Goal: Task Accomplishment & Management: Complete application form

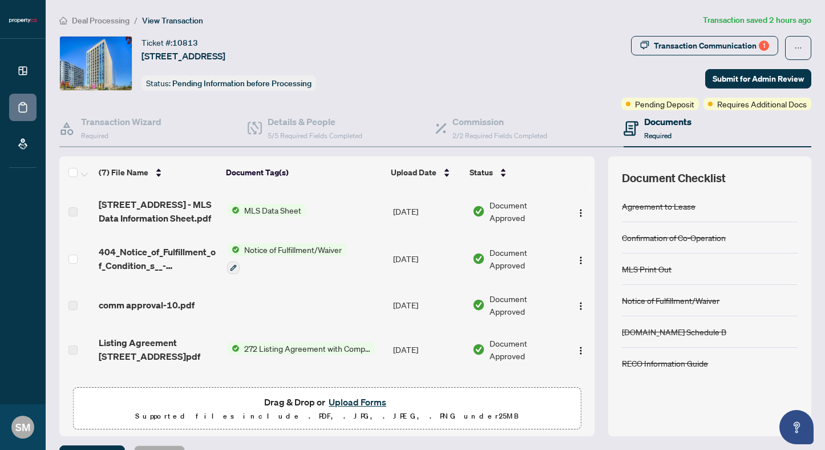
scroll to position [9, 0]
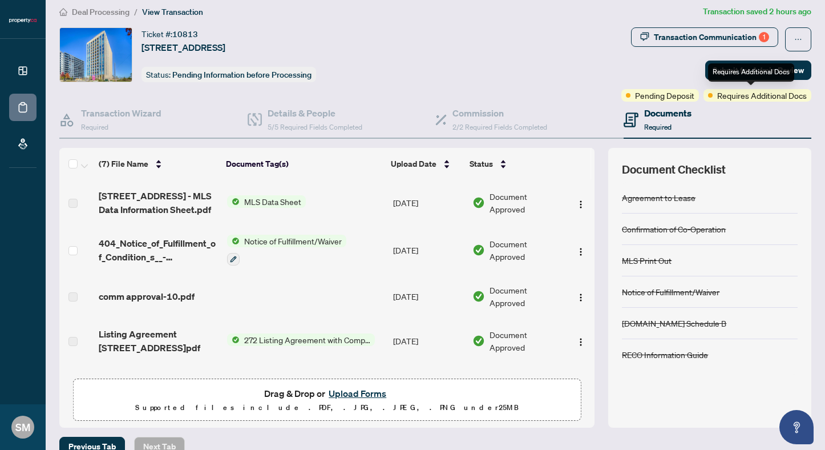
click at [748, 95] on span "Requires Additional Docs" at bounding box center [762, 95] width 90 height 13
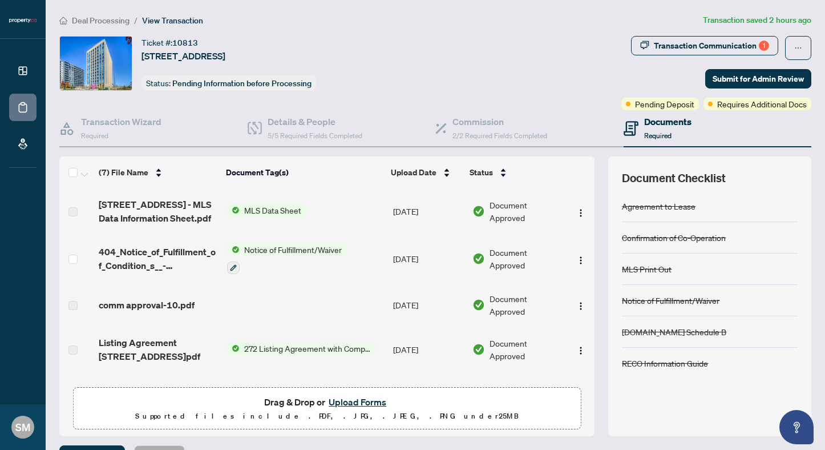
scroll to position [0, 0]
click at [670, 46] on div "Transaction Communication 1" at bounding box center [711, 46] width 115 height 18
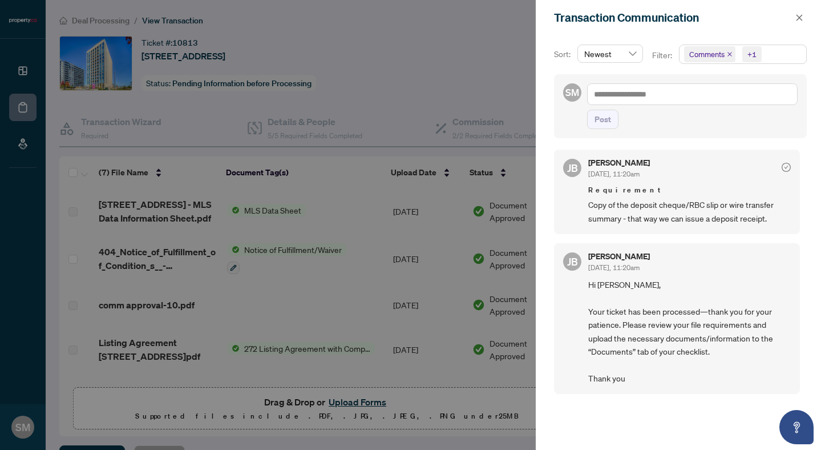
scroll to position [2, 0]
click at [470, 67] on div at bounding box center [412, 225] width 825 height 450
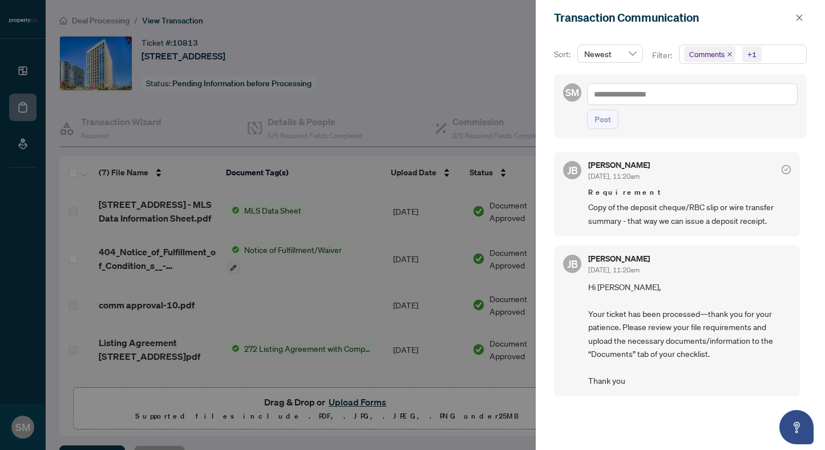
scroll to position [0, 0]
click at [799, 15] on icon "close" at bounding box center [800, 18] width 8 height 8
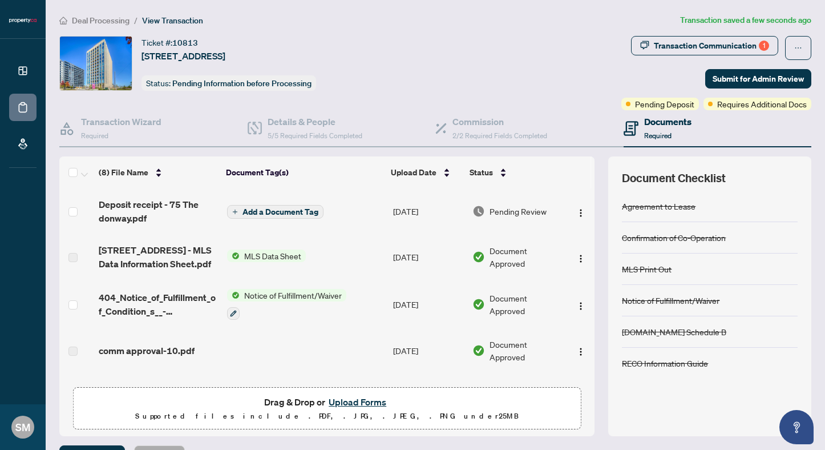
click at [274, 208] on span "Add a Document Tag" at bounding box center [281, 212] width 76 height 8
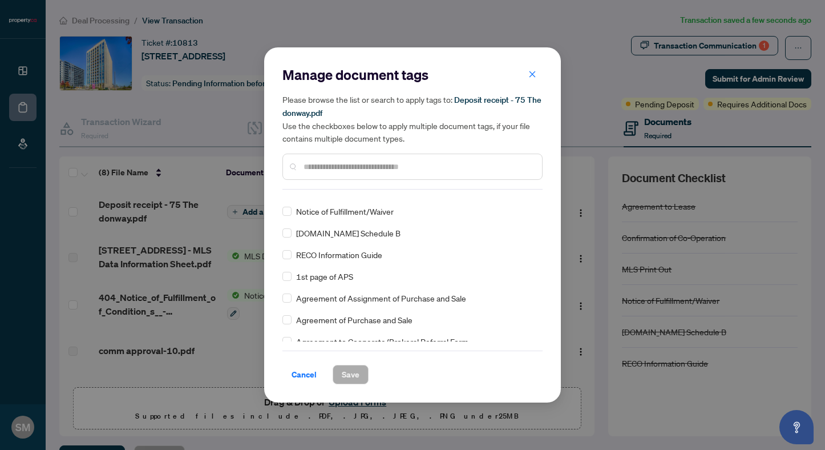
scroll to position [56, 0]
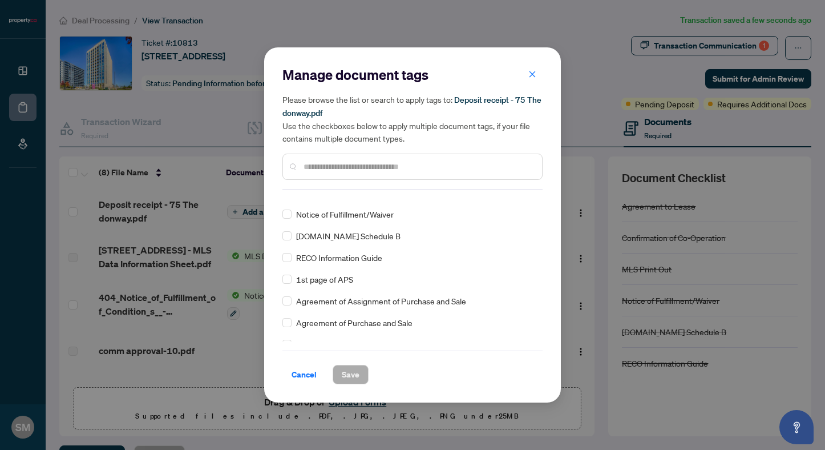
click at [365, 154] on div at bounding box center [413, 167] width 260 height 26
click at [362, 159] on div at bounding box center [413, 167] width 260 height 26
click at [358, 169] on input "text" at bounding box center [418, 166] width 229 height 13
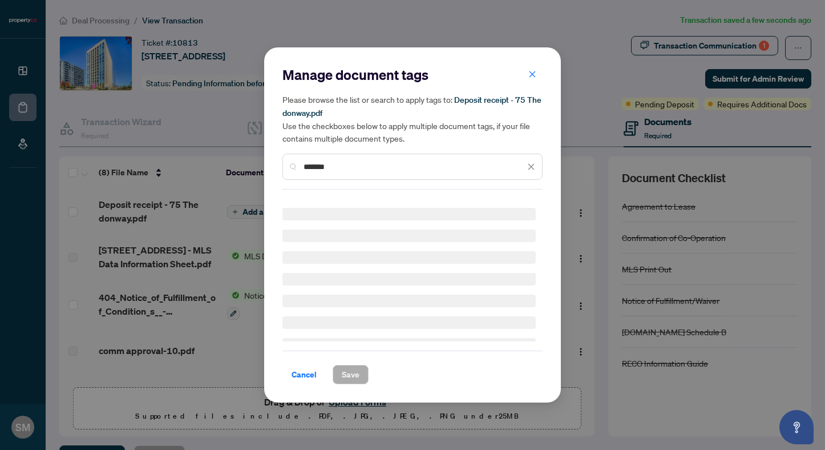
scroll to position [0, 0]
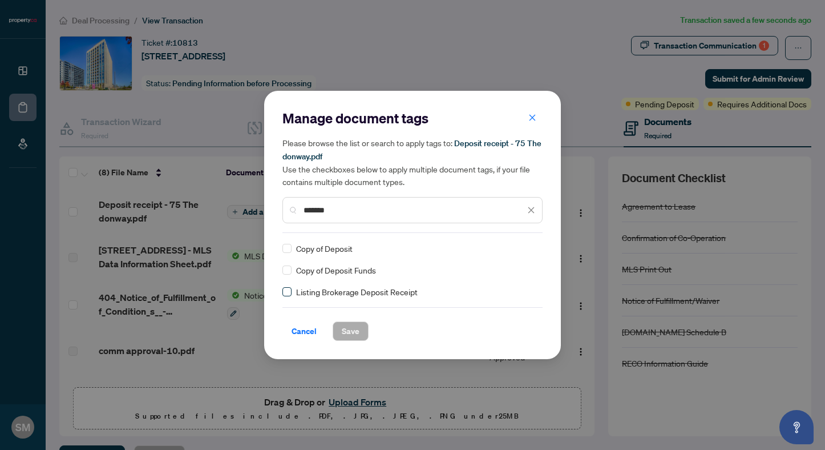
type input "*******"
click at [288, 293] on span at bounding box center [287, 291] width 9 height 9
click at [289, 293] on span at bounding box center [287, 291] width 9 height 9
click at [354, 335] on span "Save" at bounding box center [351, 331] width 18 height 18
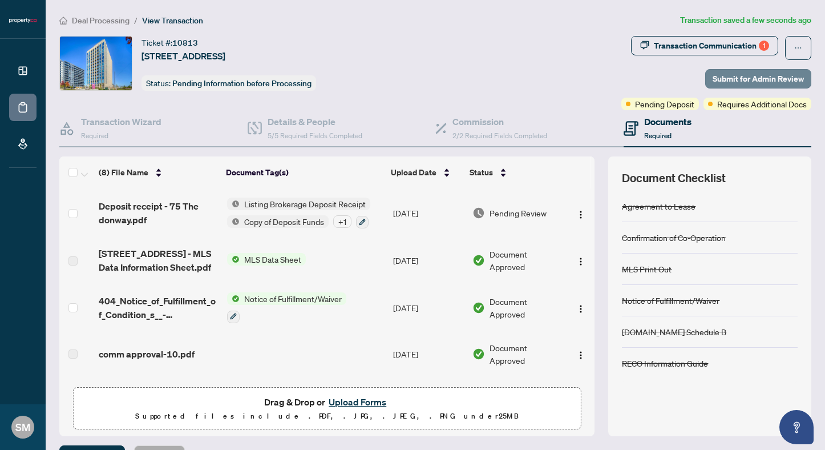
click at [716, 72] on span "Submit for Admin Review" at bounding box center [758, 79] width 91 height 18
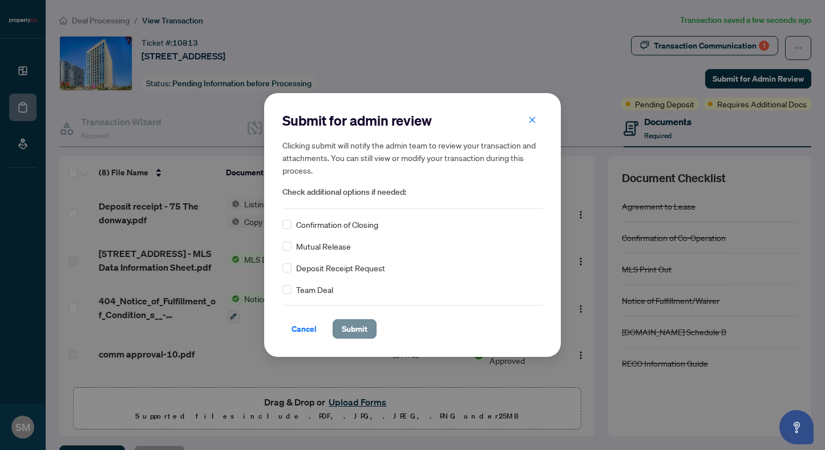
click at [353, 330] on span "Submit" at bounding box center [355, 329] width 26 height 18
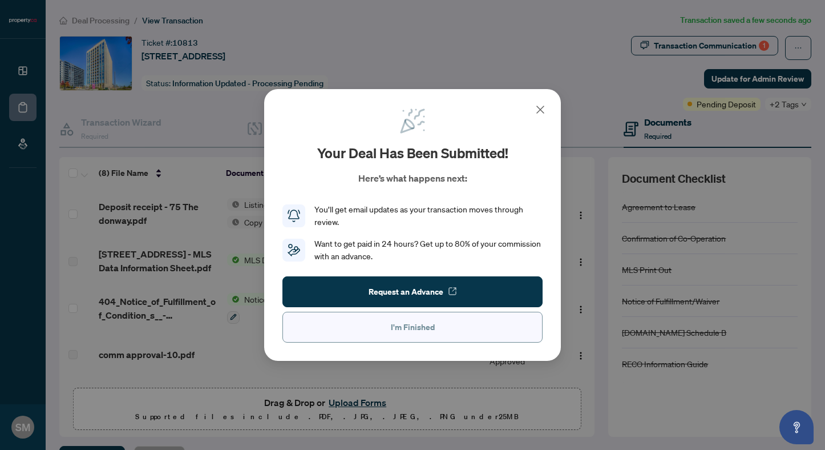
click at [428, 325] on span "I'm Finished" at bounding box center [413, 327] width 44 height 18
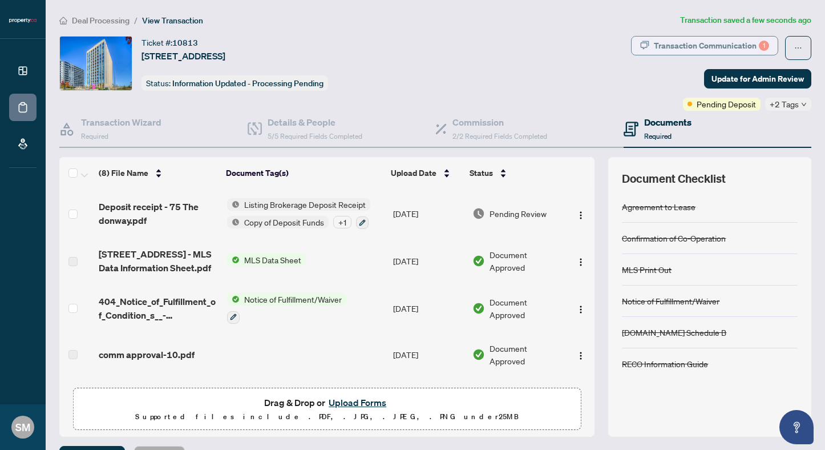
click at [715, 45] on div "Transaction Communication 1" at bounding box center [711, 46] width 115 height 18
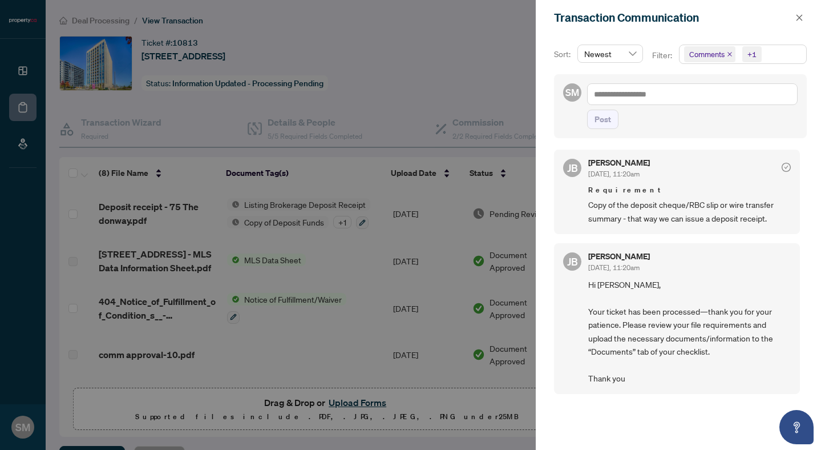
scroll to position [2, 0]
click at [783, 167] on icon "check-circle" at bounding box center [786, 167] width 9 height 9
click at [762, 270] on div "[PERSON_NAME] [DATE], 11:20am" at bounding box center [689, 262] width 203 height 21
click at [694, 285] on span "Hi [PERSON_NAME], Your ticket has been processed—thank you for your patience. P…" at bounding box center [689, 331] width 203 height 107
click at [800, 18] on icon "close" at bounding box center [800, 17] width 6 height 6
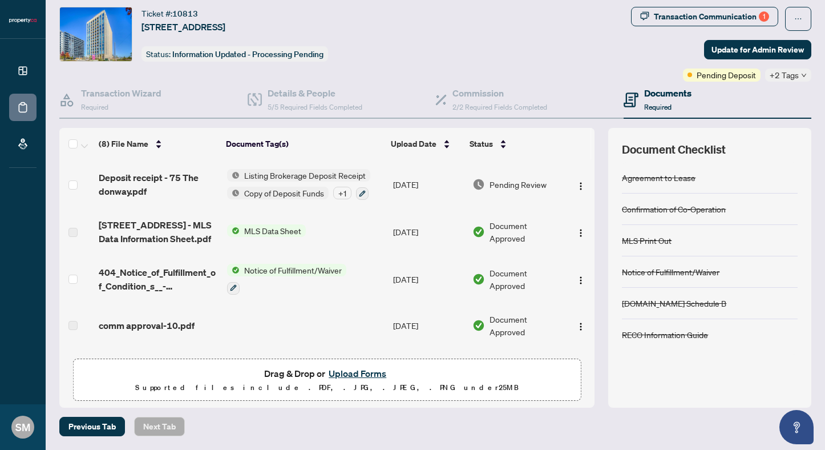
scroll to position [29, 0]
